Goal: Task Accomplishment & Management: Use online tool/utility

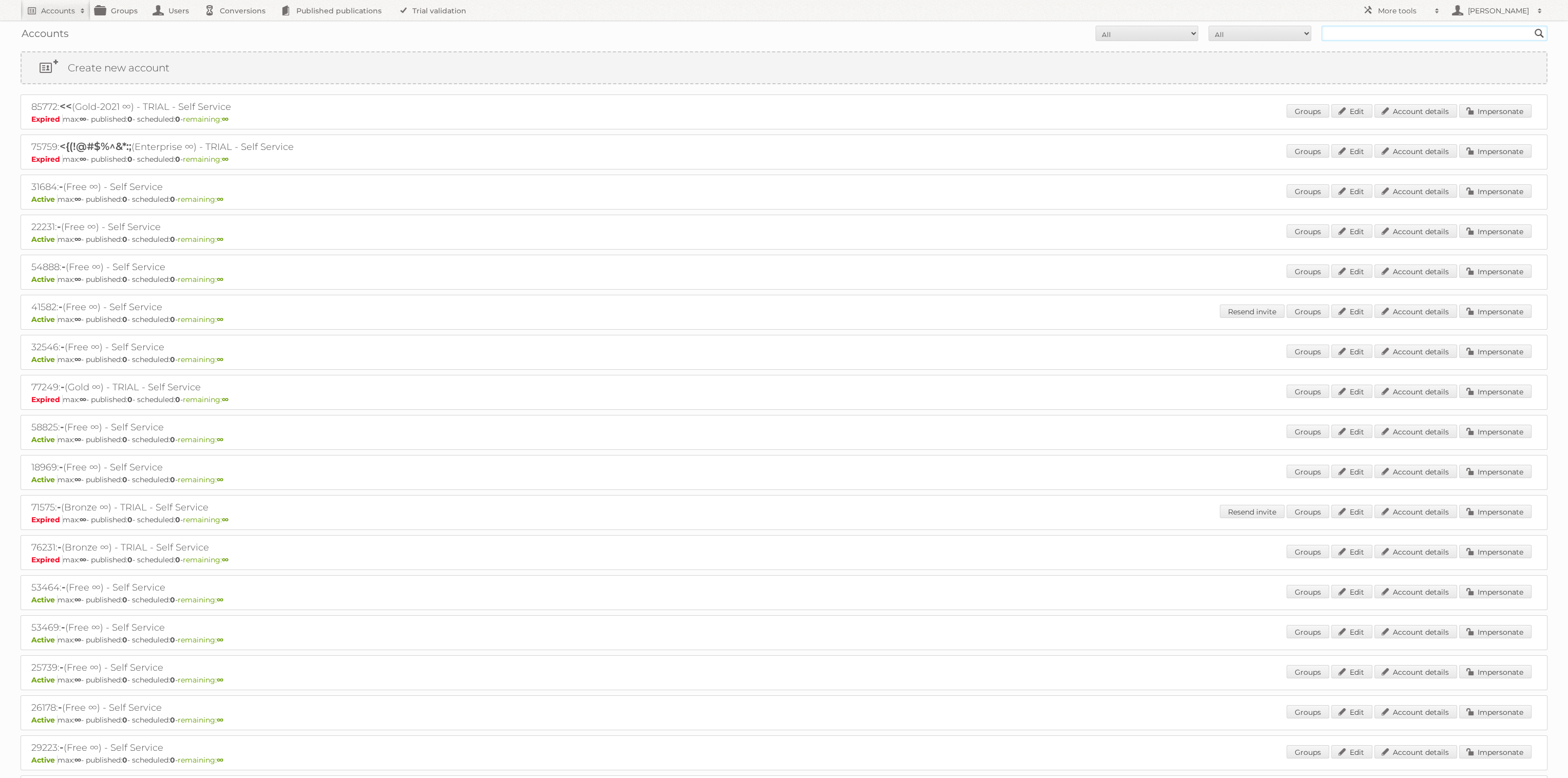
click at [1364, 36] on input "text" at bounding box center [1434, 33] width 226 height 15
type input "bauhaus"
click at [1532, 26] on input "Search" at bounding box center [1539, 33] width 15 height 15
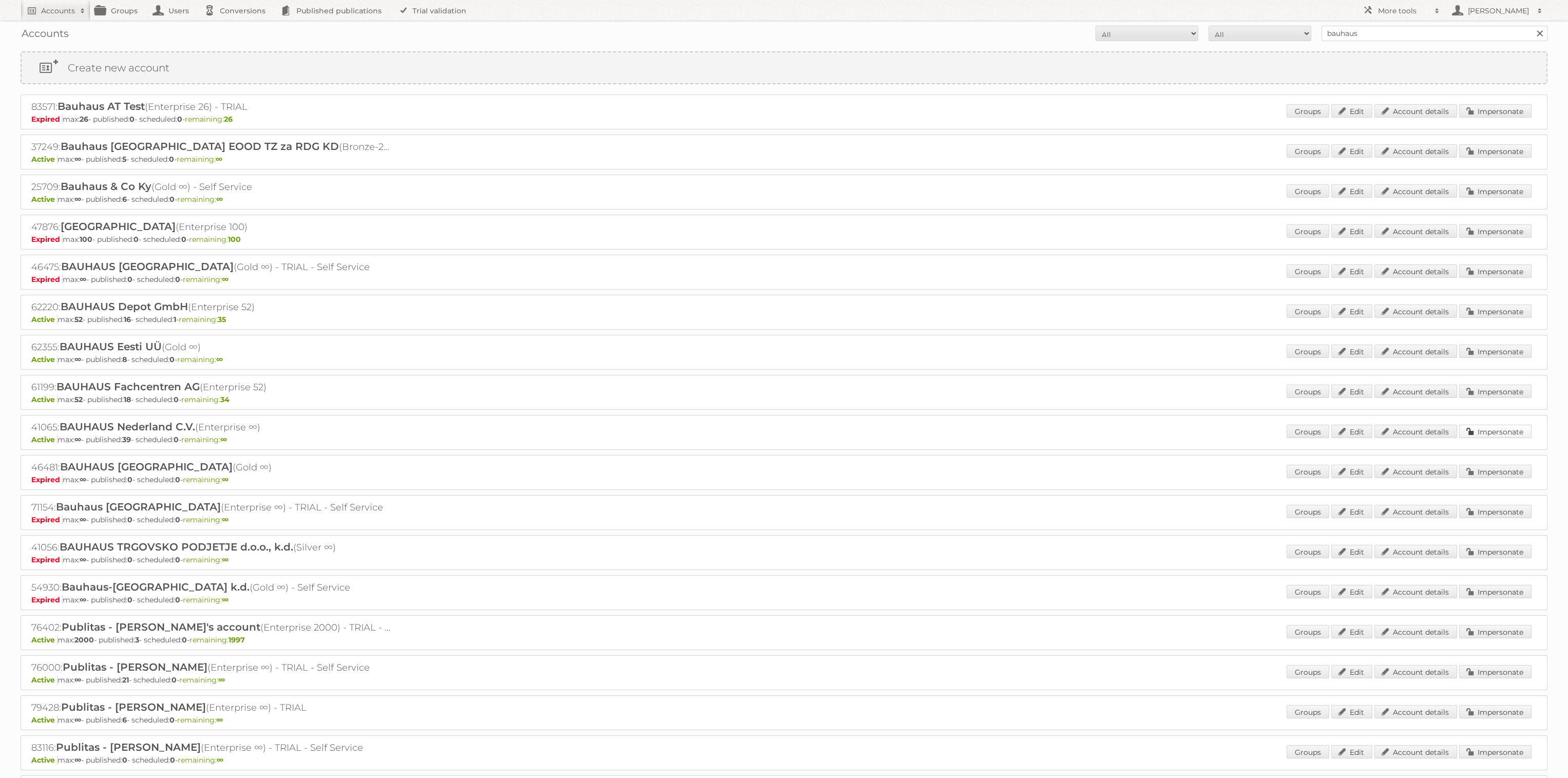
click at [1499, 425] on link "Impersonate" at bounding box center [1495, 432] width 73 height 13
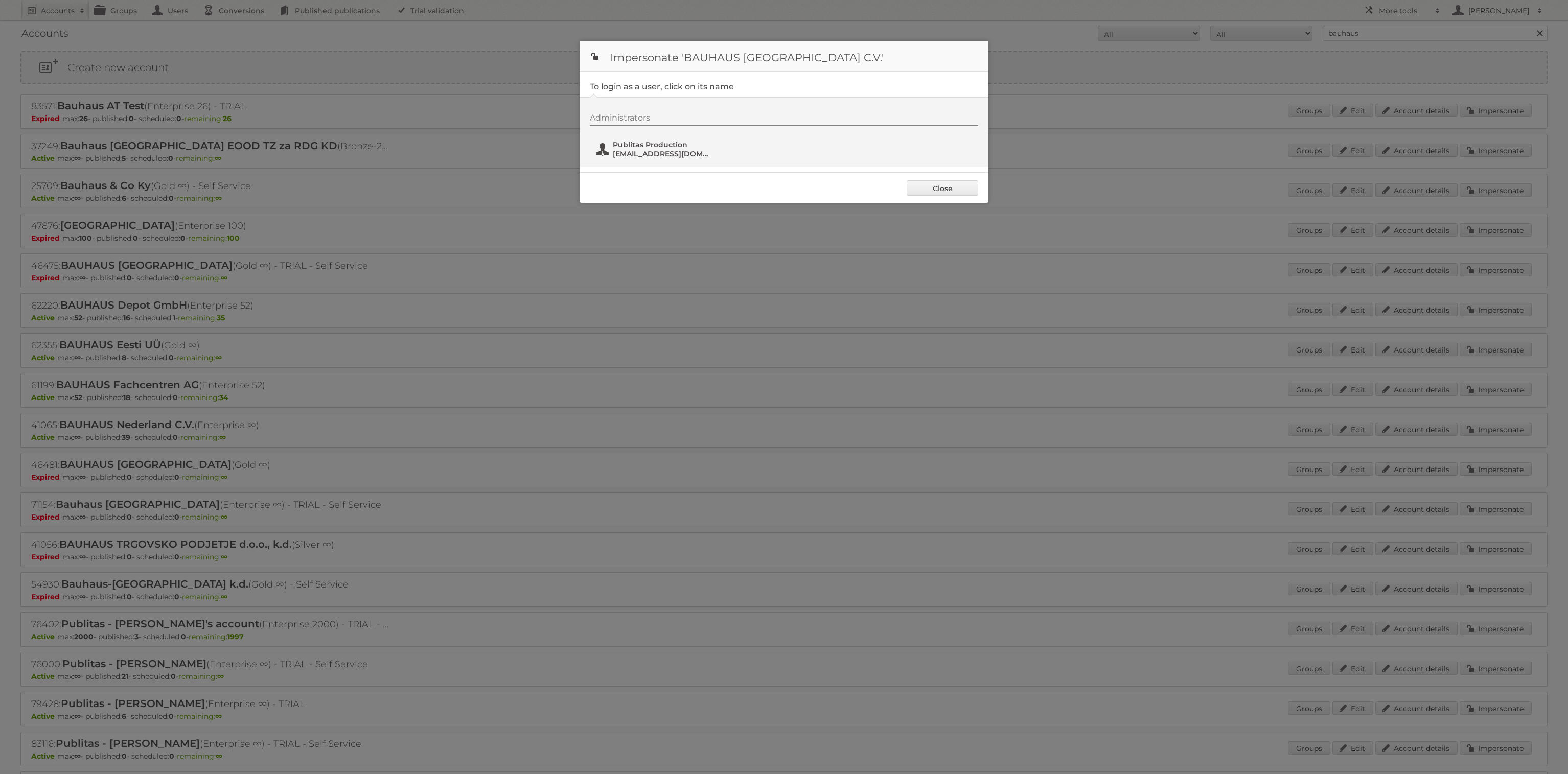
click at [642, 148] on span "Publitas Production" at bounding box center [663, 144] width 99 height 9
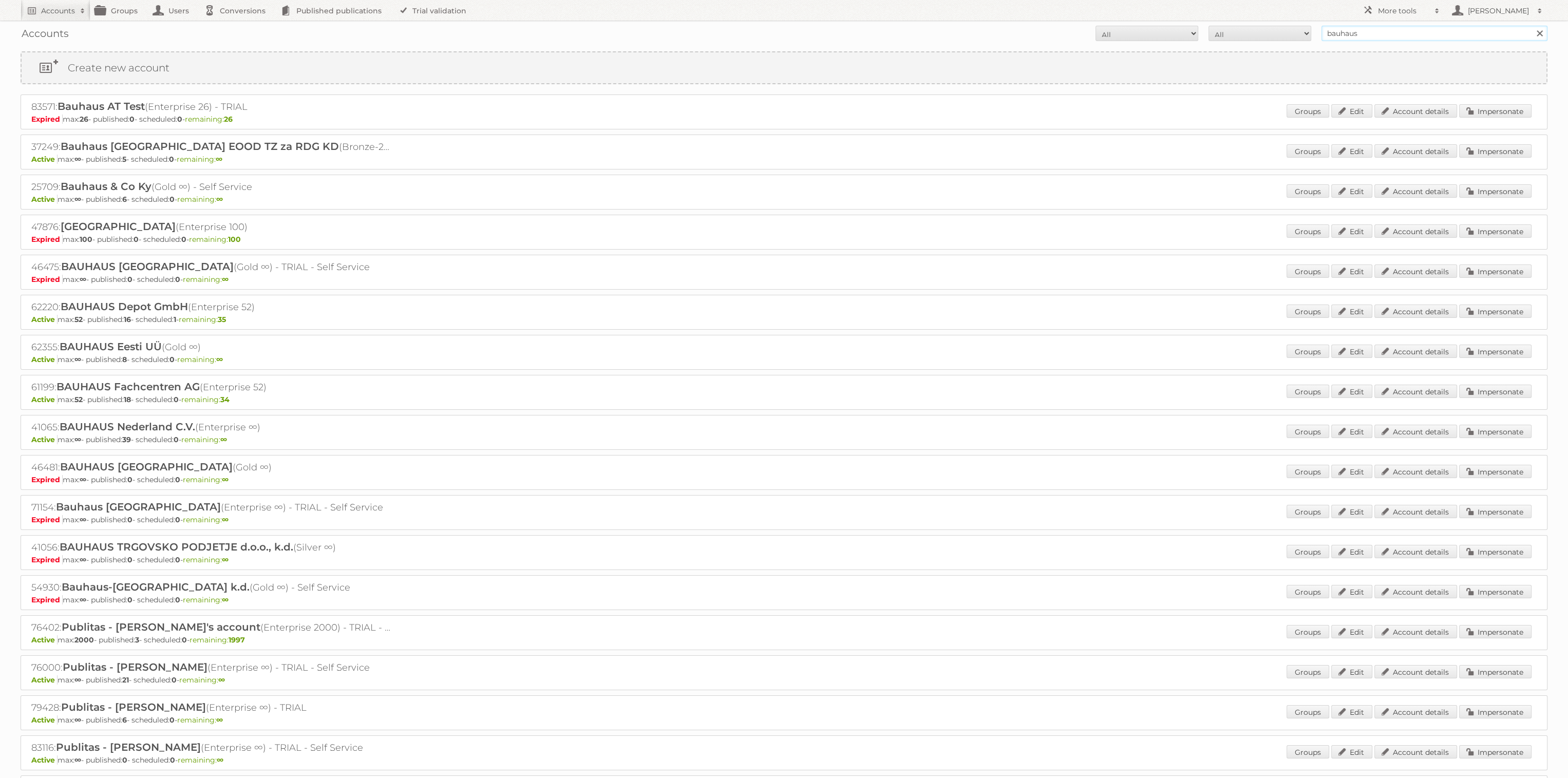
click at [1359, 36] on input "bauhaus" at bounding box center [1434, 33] width 226 height 15
type input "de rode pilaren"
click at [1532, 26] on input "Search" at bounding box center [1539, 33] width 15 height 15
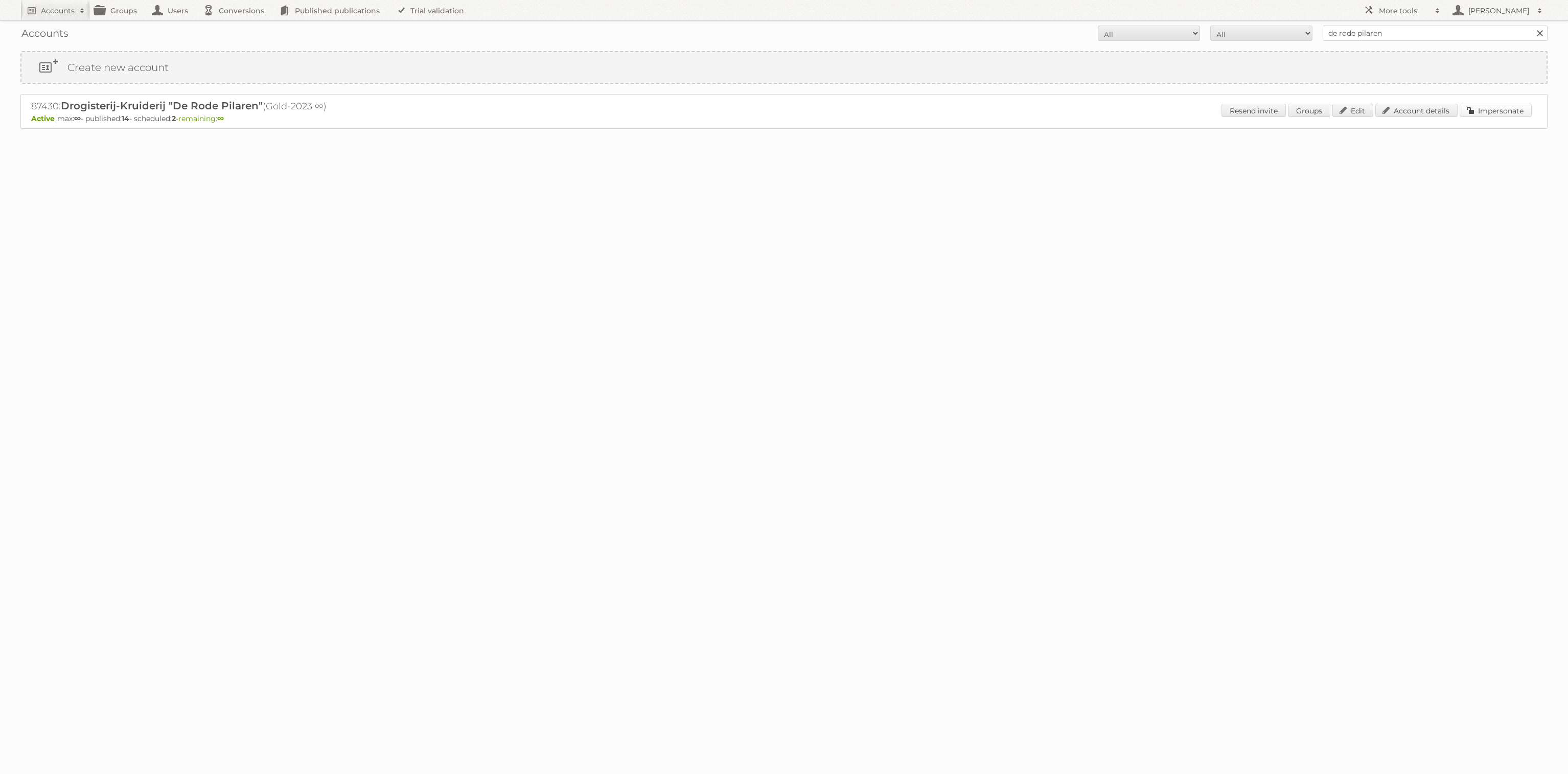
click at [1486, 107] on link "Impersonate" at bounding box center [1496, 110] width 72 height 13
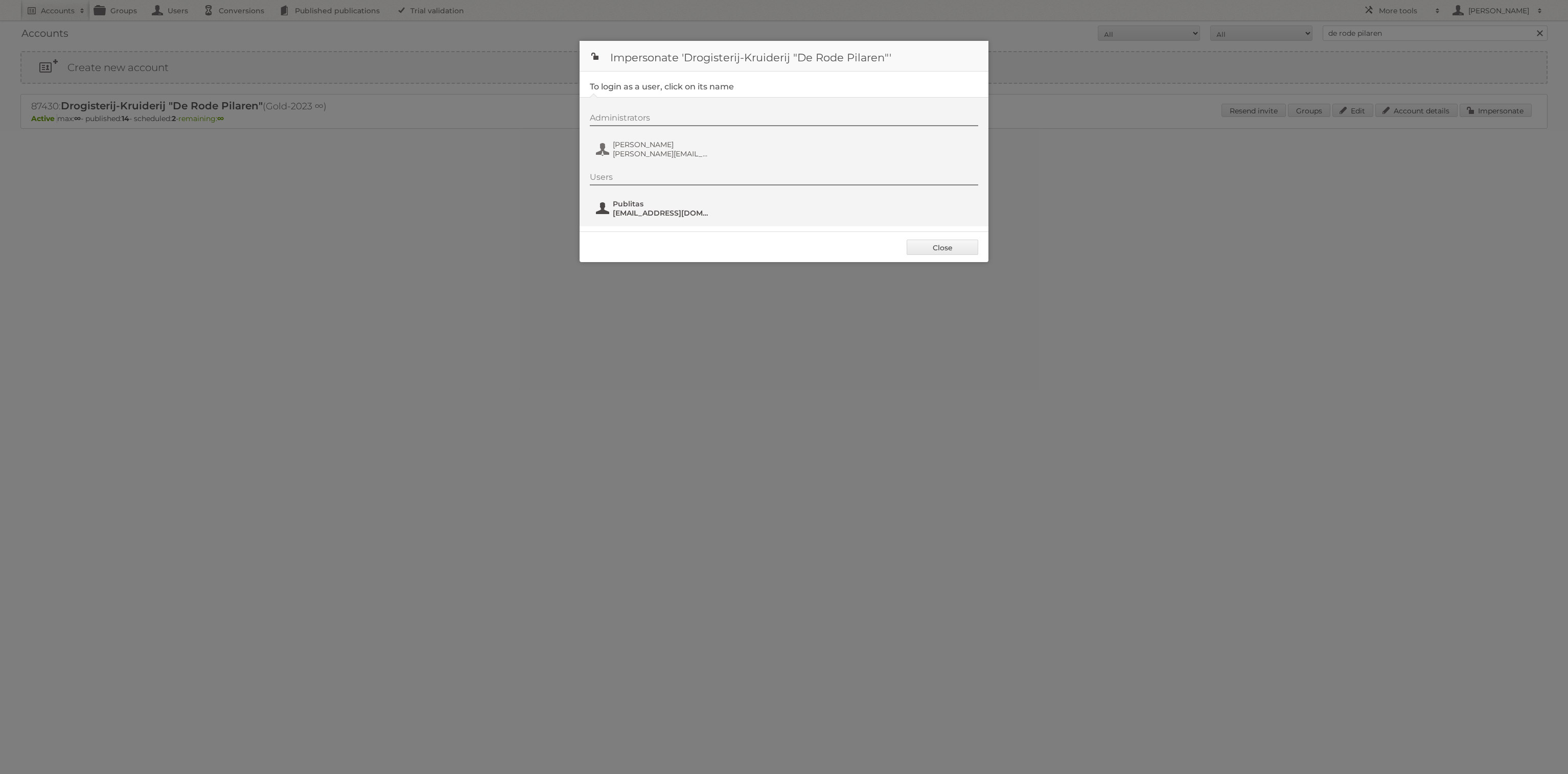
click at [669, 215] on span "[EMAIL_ADDRESS][DOMAIN_NAME]" at bounding box center [663, 213] width 99 height 9
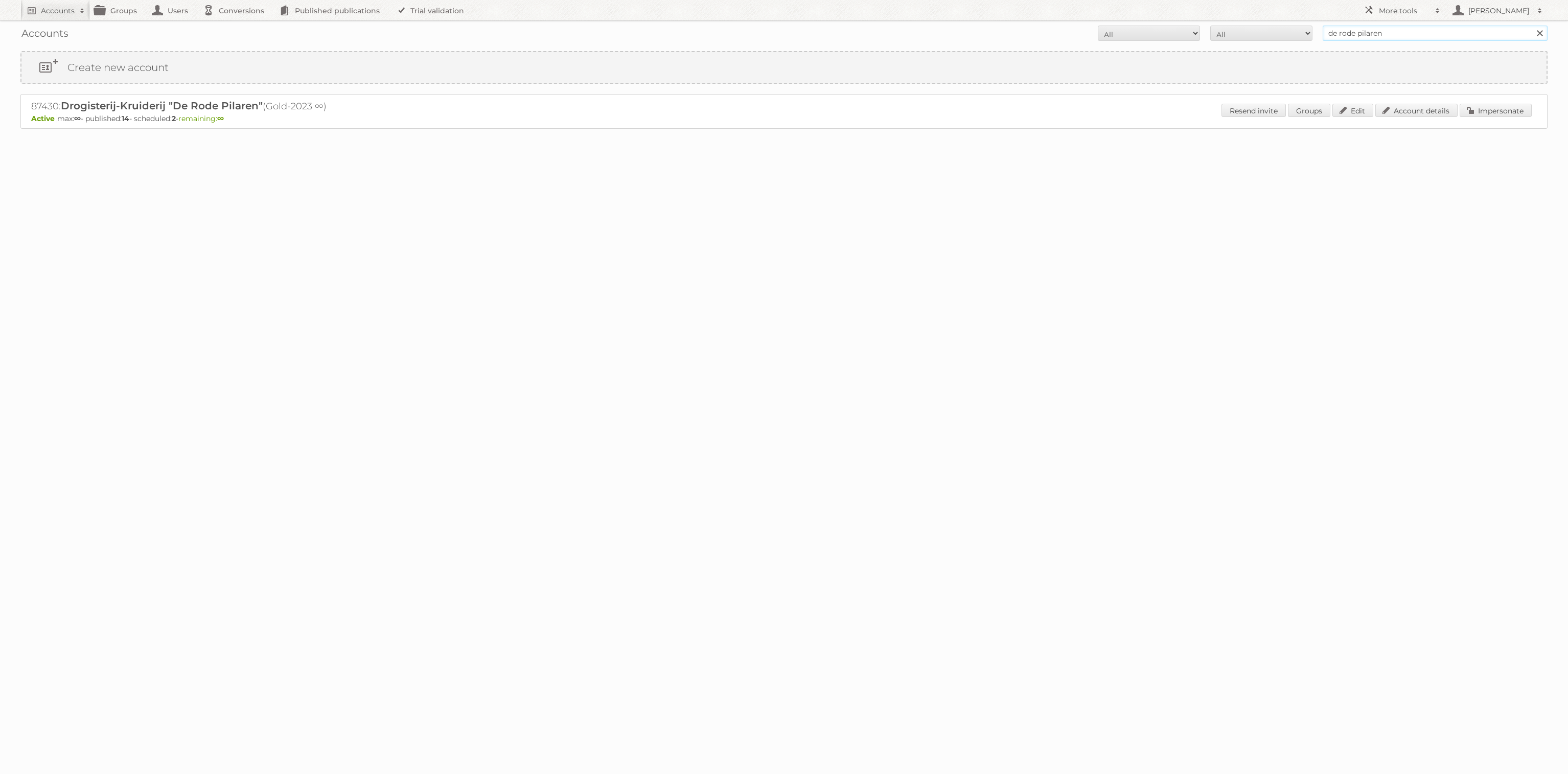
click at [1360, 27] on input "de rode pilaren" at bounding box center [1435, 33] width 225 height 15
type input "gamma"
click at [1532, 25] on input "Search" at bounding box center [1539, 33] width 15 height 15
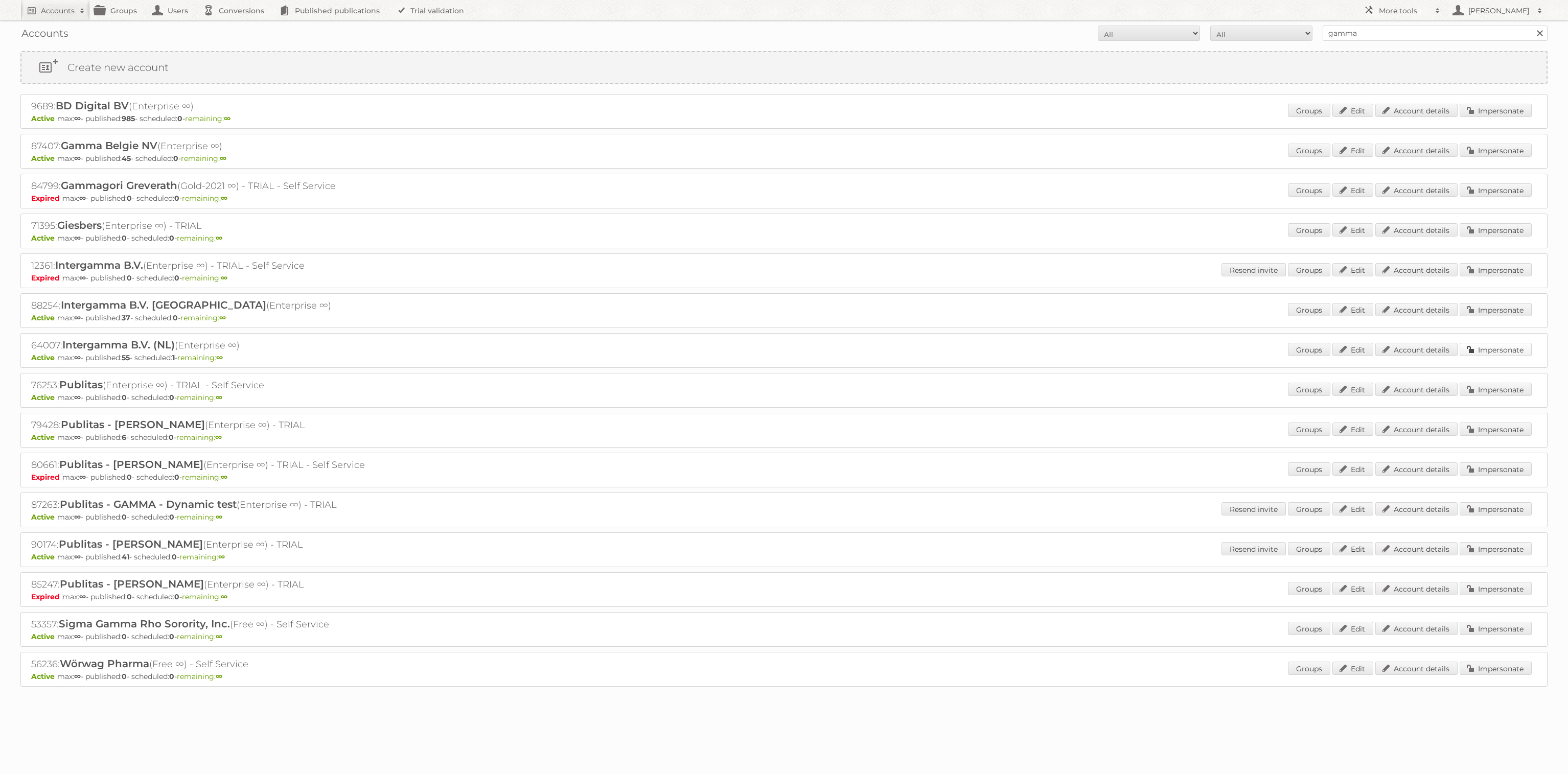
click at [1484, 343] on link "Impersonate" at bounding box center [1496, 350] width 72 height 13
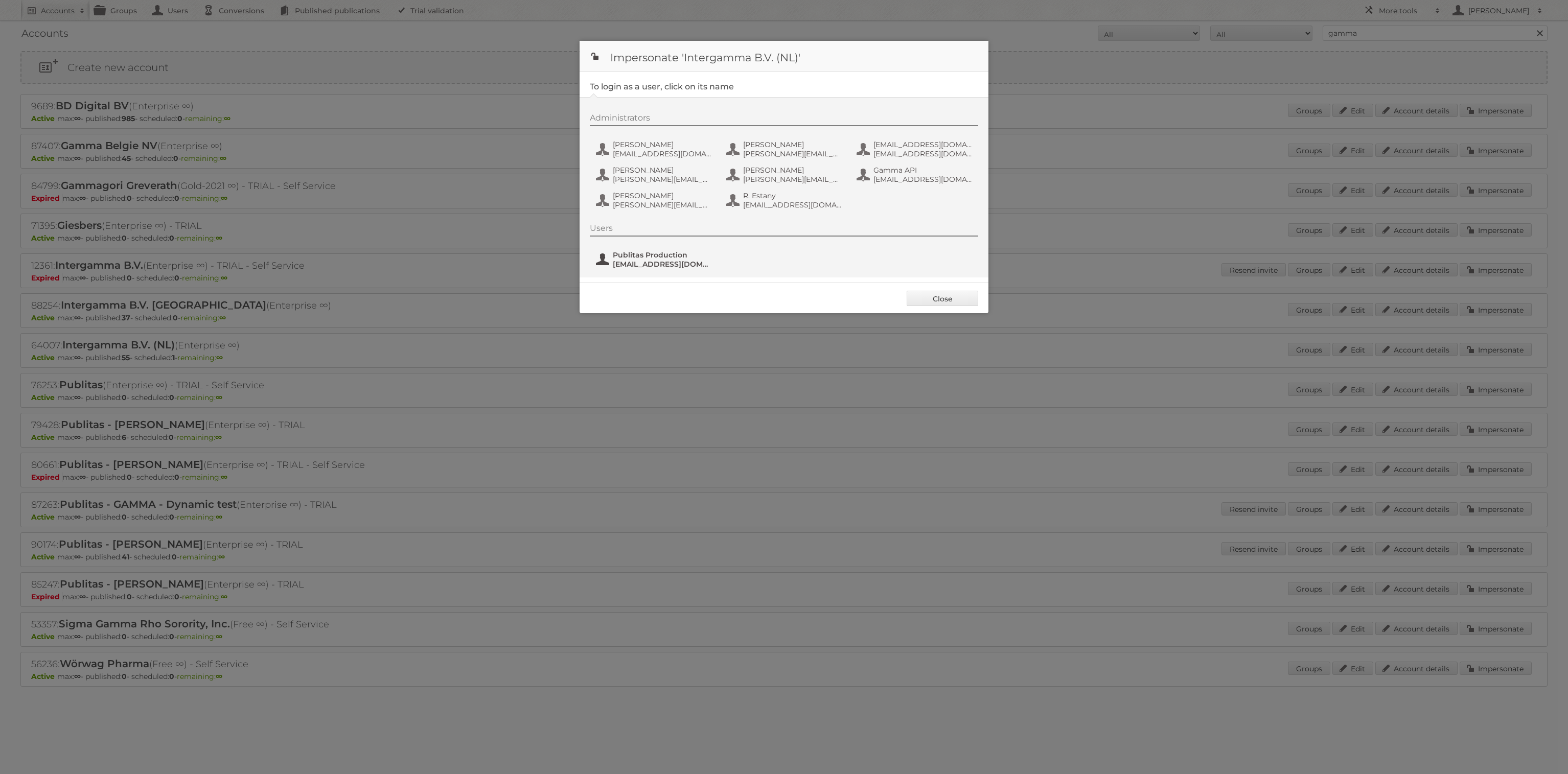
click at [708, 256] on span "Publitas Production" at bounding box center [663, 255] width 99 height 9
